Goal: Navigation & Orientation: Find specific page/section

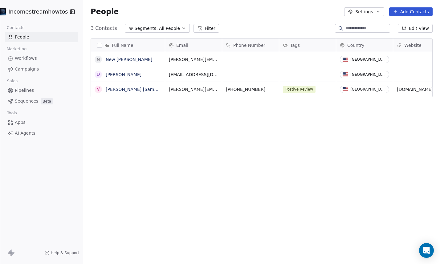
scroll to position [227, 352]
